Goal: Check status: Check status

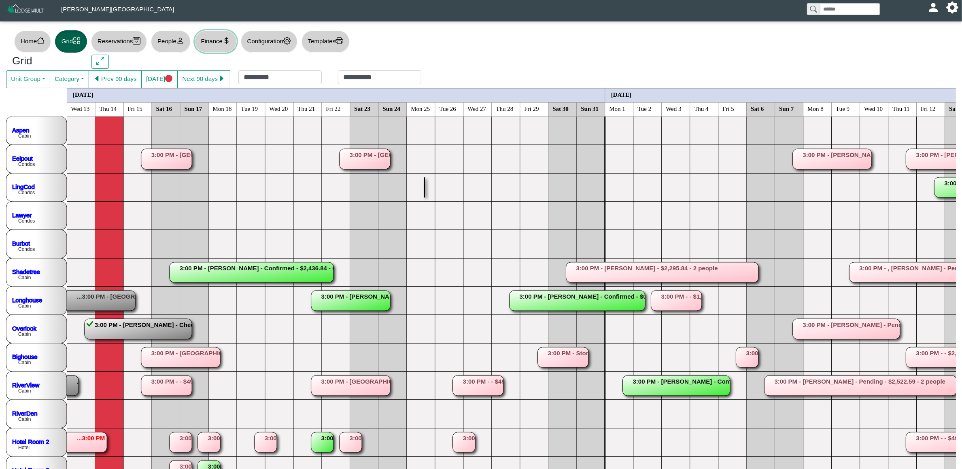
click at [227, 44] on icon "currency dollar" at bounding box center [227, 41] width 8 height 8
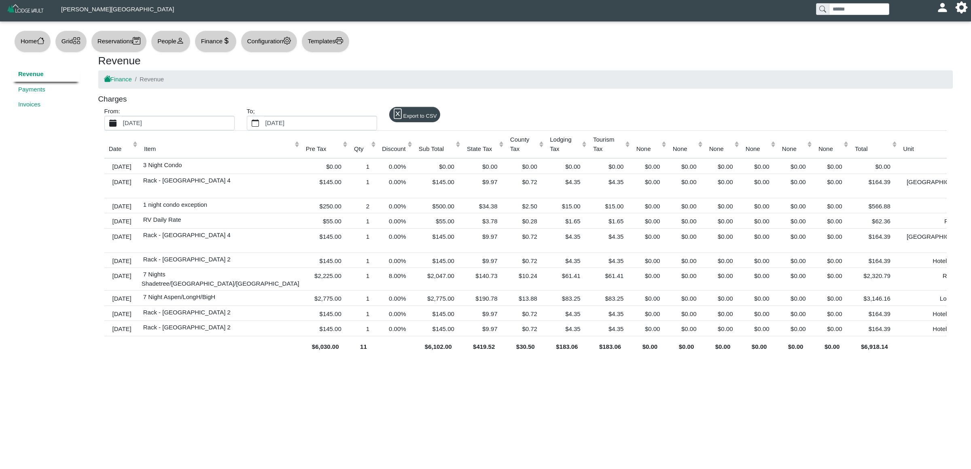
click at [192, 125] on label "[DATE]" at bounding box center [177, 123] width 113 height 14
click at [121, 125] on button "[DATE]" at bounding box center [113, 123] width 17 height 14
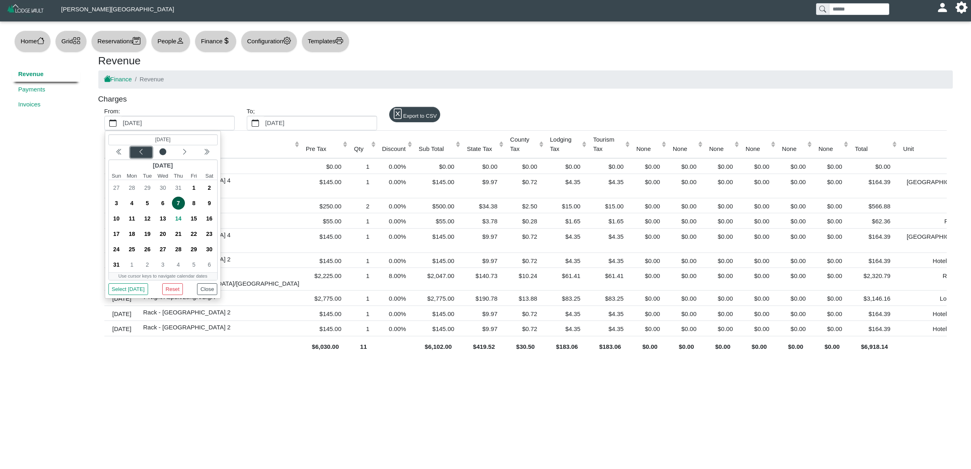
click at [139, 154] on icon "chevron left" at bounding box center [141, 152] width 6 height 6
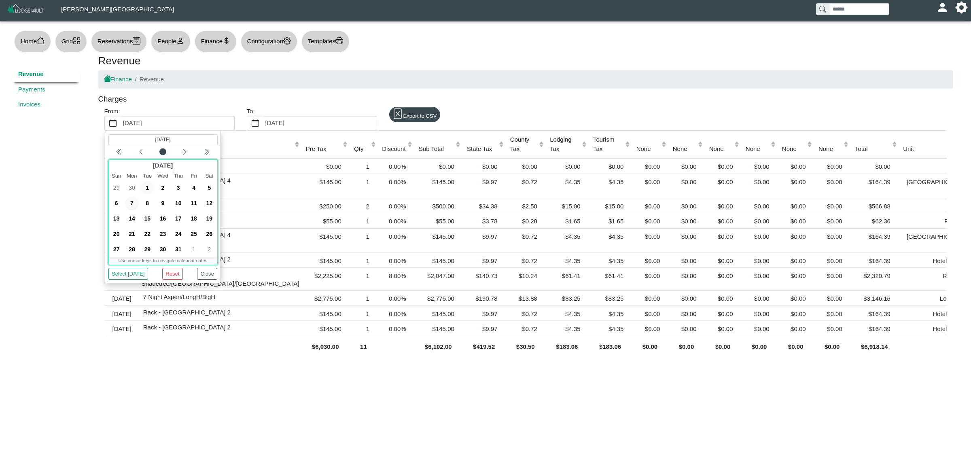
click at [149, 191] on span "1" at bounding box center [147, 187] width 13 height 13
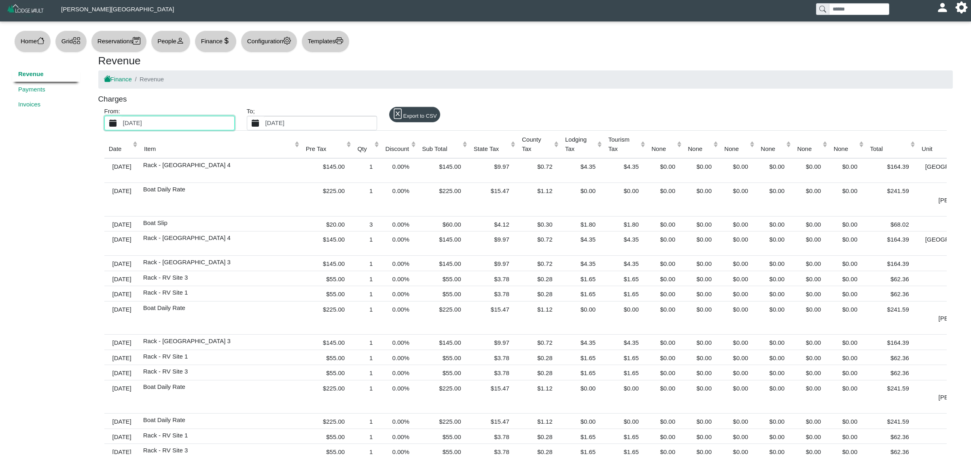
click at [283, 124] on label "[DATE]" at bounding box center [320, 123] width 113 height 14
click at [264, 124] on button "[DATE]" at bounding box center [255, 123] width 17 height 14
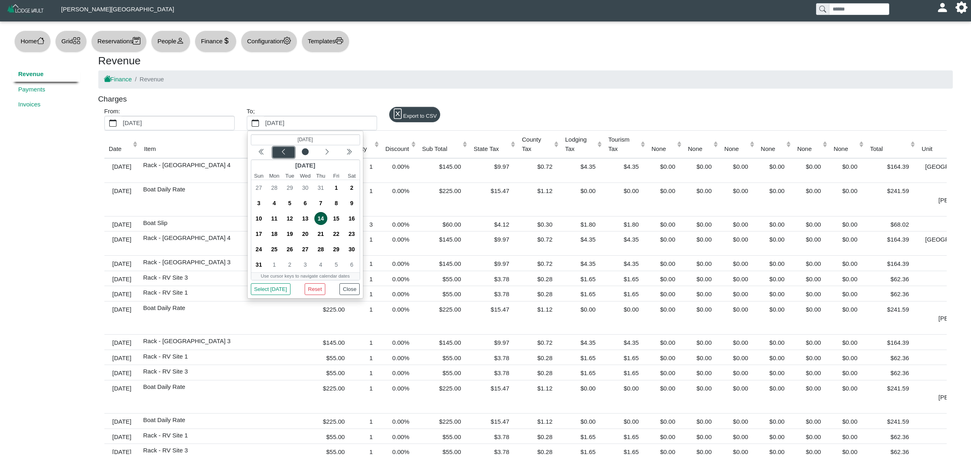
click at [284, 155] on icon "chevron left" at bounding box center [283, 152] width 6 height 6
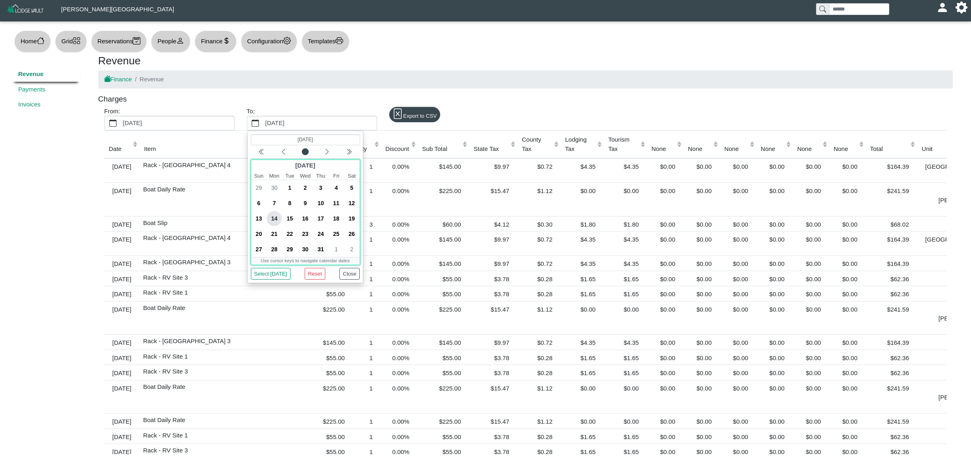
click at [319, 248] on span "31" at bounding box center [320, 249] width 13 height 13
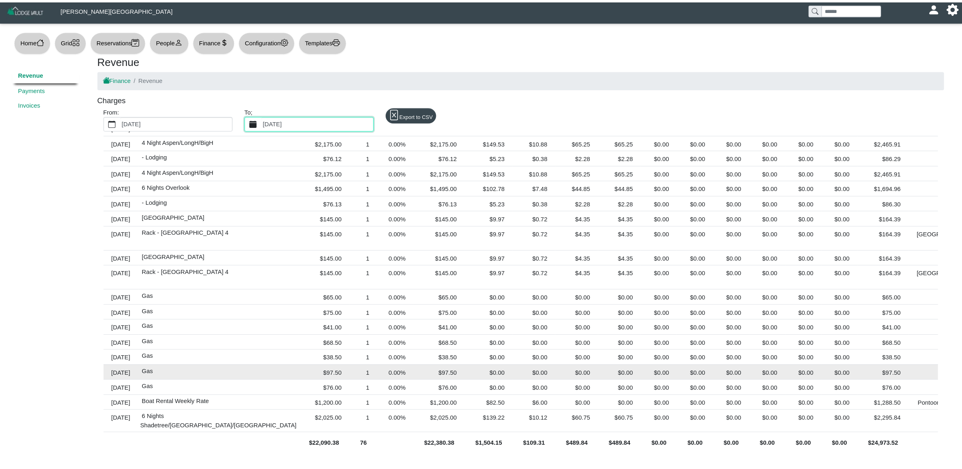
scroll to position [1253, 0]
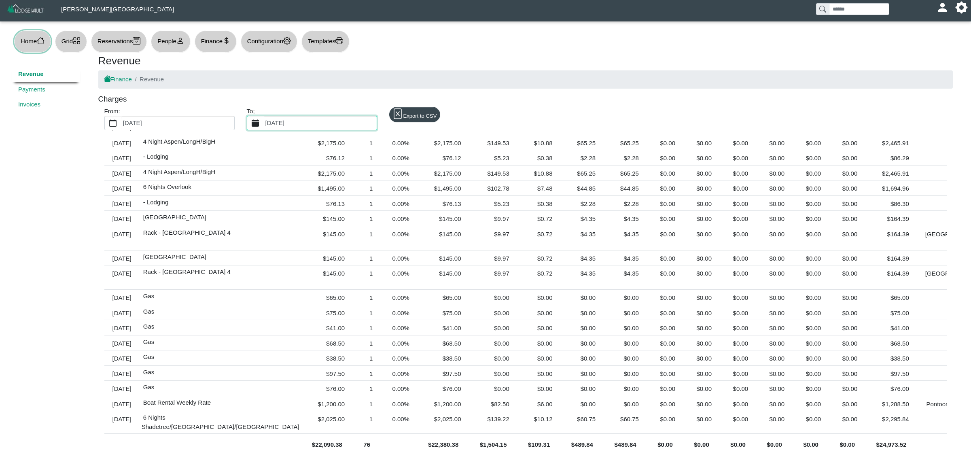
click at [36, 41] on button "Home" at bounding box center [32, 41] width 37 height 22
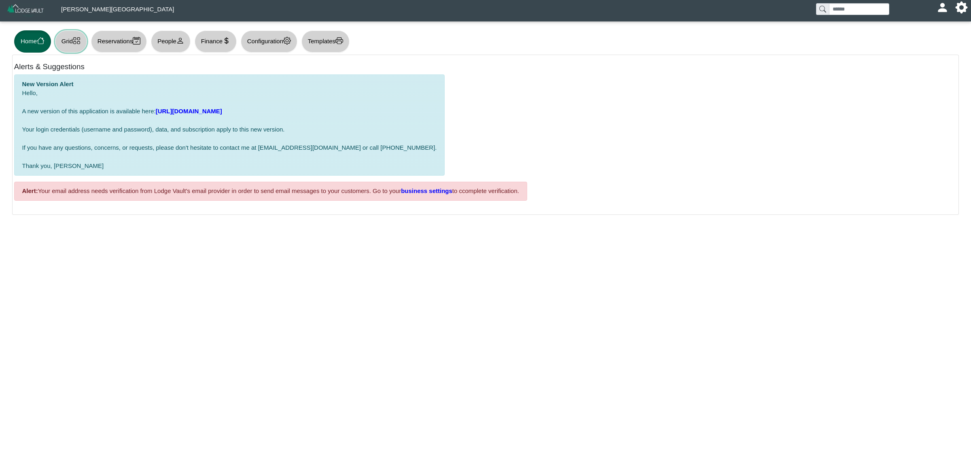
click at [70, 42] on button "Grid" at bounding box center [71, 41] width 32 height 22
